Goal: Task Accomplishment & Management: Manage account settings

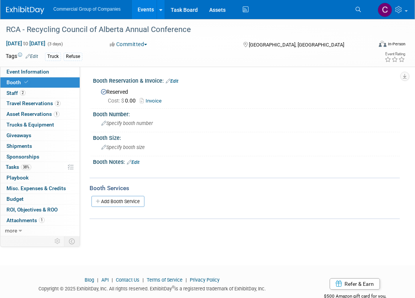
click at [25, 13] on img at bounding box center [25, 10] width 38 height 8
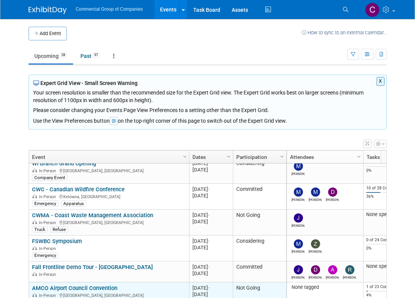
scroll to position [183, 0]
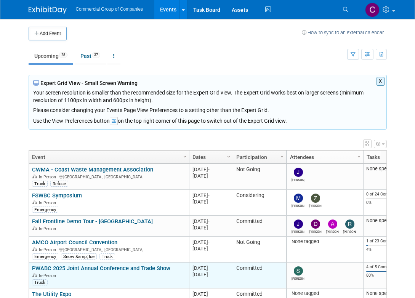
click at [81, 265] on link "PWABC 2025 Joint Annual Conference and Trade Show" at bounding box center [101, 268] width 138 height 7
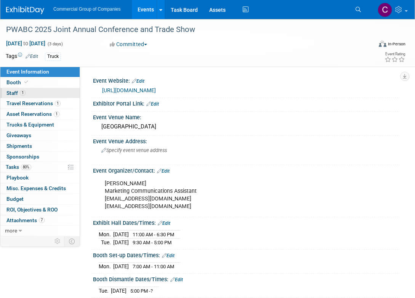
click at [30, 97] on link "1 Staff 1" at bounding box center [39, 93] width 79 height 10
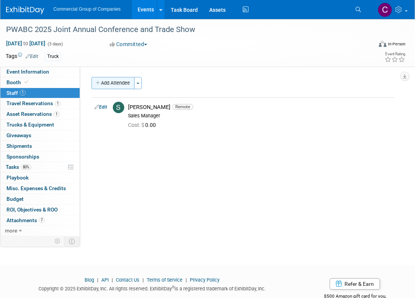
click at [134, 85] on button "Add Attendee" at bounding box center [113, 83] width 43 height 12
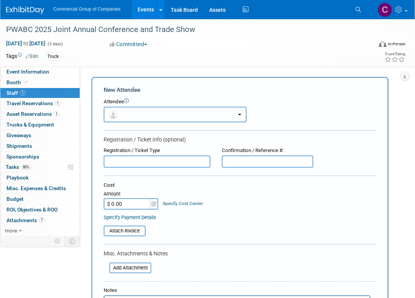
click at [159, 109] on button "button" at bounding box center [175, 115] width 143 height 16
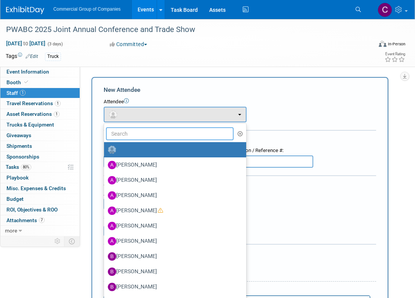
click at [149, 132] on input "text" at bounding box center [170, 133] width 128 height 13
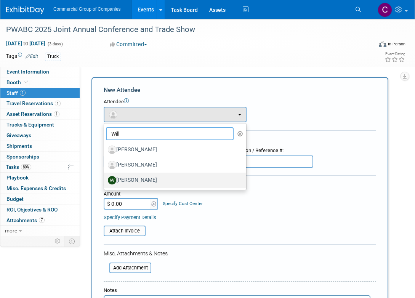
type input "Will"
click at [147, 182] on label "[PERSON_NAME]" at bounding box center [173, 180] width 131 height 12
click at [105, 182] on input "[PERSON_NAME]" at bounding box center [102, 179] width 5 height 5
select select "7303c45c-0c43-48b3-a39b-b01d19b3ffb7"
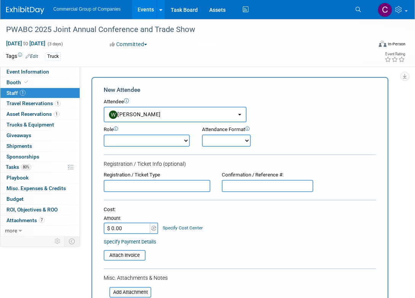
click at [161, 135] on select "Branch Manager Branch Staff Member Dealer Principal Demonstrator Event Owner Ho…" at bounding box center [147, 141] width 86 height 12
select select "4"
click at [226, 138] on select "Onsite Remote" at bounding box center [226, 141] width 49 height 12
select select "1"
click at [177, 187] on input "text" at bounding box center [157, 186] width 107 height 12
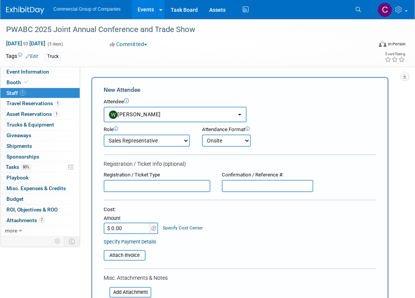
click at [198, 173] on div "Registration / Ticket Type" at bounding box center [157, 175] width 107 height 7
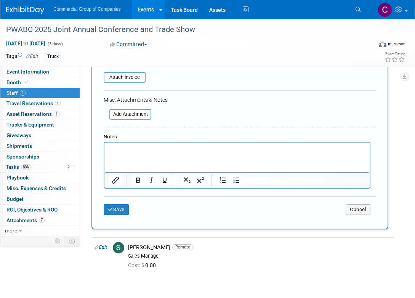
scroll to position [191, 0]
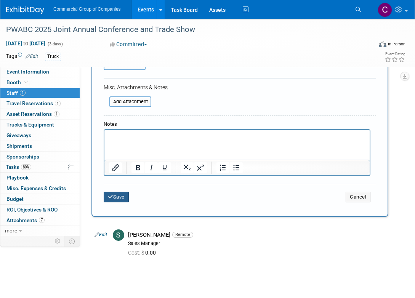
click at [119, 197] on button "Save" at bounding box center [116, 197] width 25 height 11
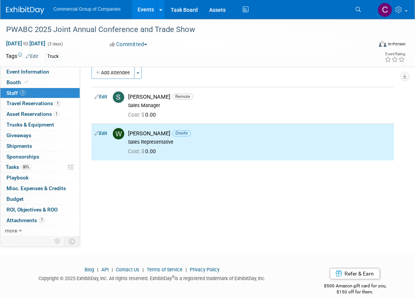
scroll to position [0, 0]
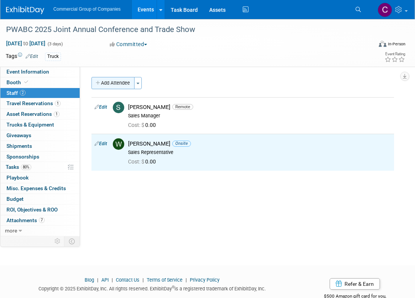
click at [103, 88] on button "Add Attendee" at bounding box center [113, 83] width 43 height 12
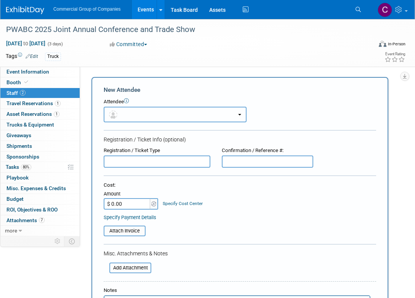
click at [149, 119] on button "button" at bounding box center [175, 115] width 143 height 16
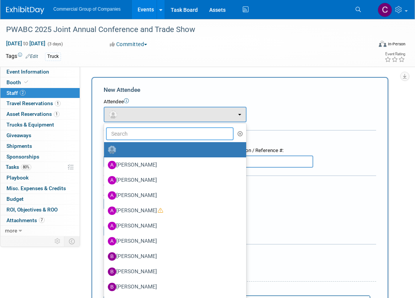
click at [149, 129] on input "text" at bounding box center [170, 133] width 128 height 13
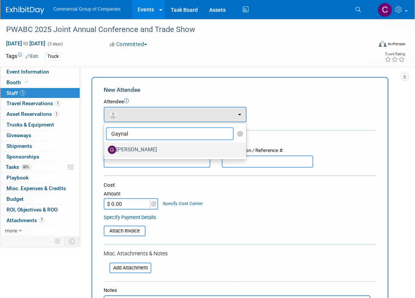
type input "Gaynal"
click at [124, 148] on label "[PERSON_NAME]" at bounding box center [173, 150] width 131 height 12
click at [105, 148] on input "[PERSON_NAME]" at bounding box center [102, 148] width 5 height 5
select select "aa31a11b-36c0-427e-b907-d797afcf68d6"
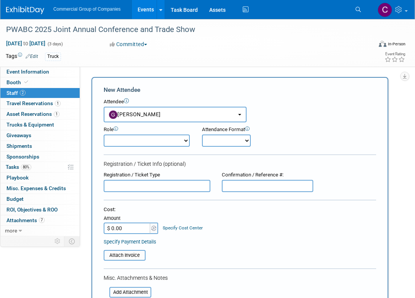
click at [141, 140] on select "Branch Manager Branch Staff Member Dealer Principal Demonstrator Event Owner Ho…" at bounding box center [147, 141] width 86 height 12
select select "4"
click at [217, 140] on select "Onsite Remote" at bounding box center [226, 141] width 49 height 12
select select "1"
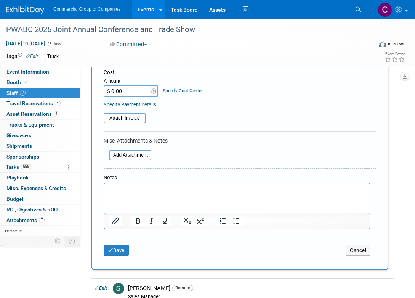
click at [116, 241] on div "Save Cancel" at bounding box center [240, 249] width 273 height 24
click at [119, 249] on button "Save" at bounding box center [116, 250] width 25 height 11
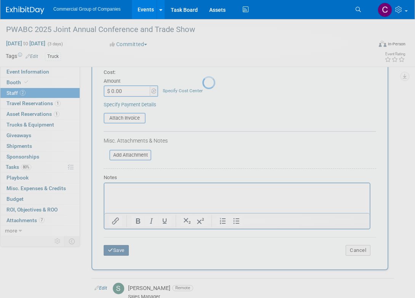
scroll to position [21, 0]
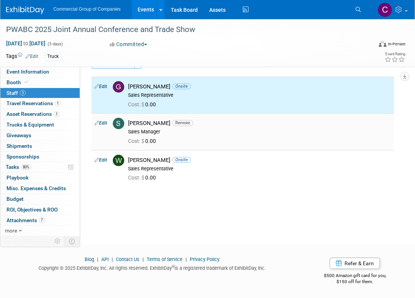
click at [164, 127] on div "[PERSON_NAME] Remote Sales Manager" at bounding box center [259, 127] width 263 height 15
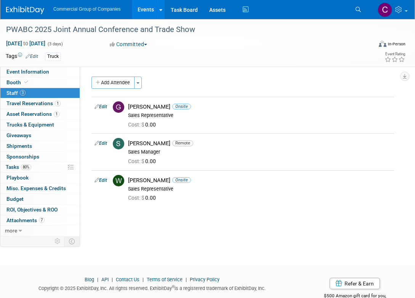
scroll to position [0, 0]
click at [39, 159] on link "0 Sponsorships 0" at bounding box center [39, 157] width 79 height 10
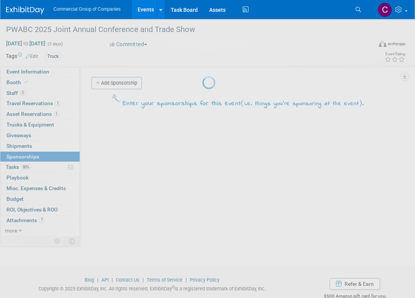
click at [202, 162] on div at bounding box center [207, 149] width 11 height 298
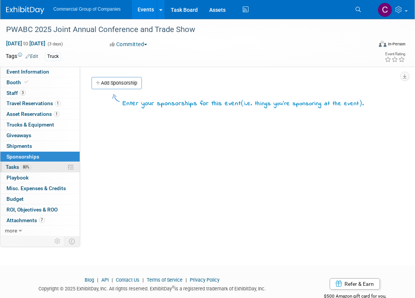
click at [38, 164] on link "80% Tasks 80%" at bounding box center [39, 167] width 79 height 10
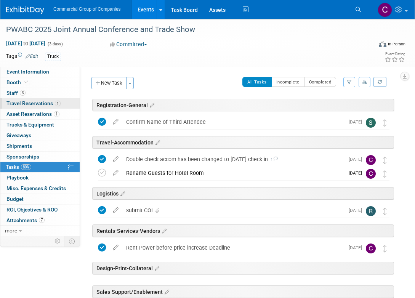
click at [66, 105] on link "1 Travel Reservations 1" at bounding box center [39, 103] width 79 height 10
